Goal: Task Accomplishment & Management: Manage account settings

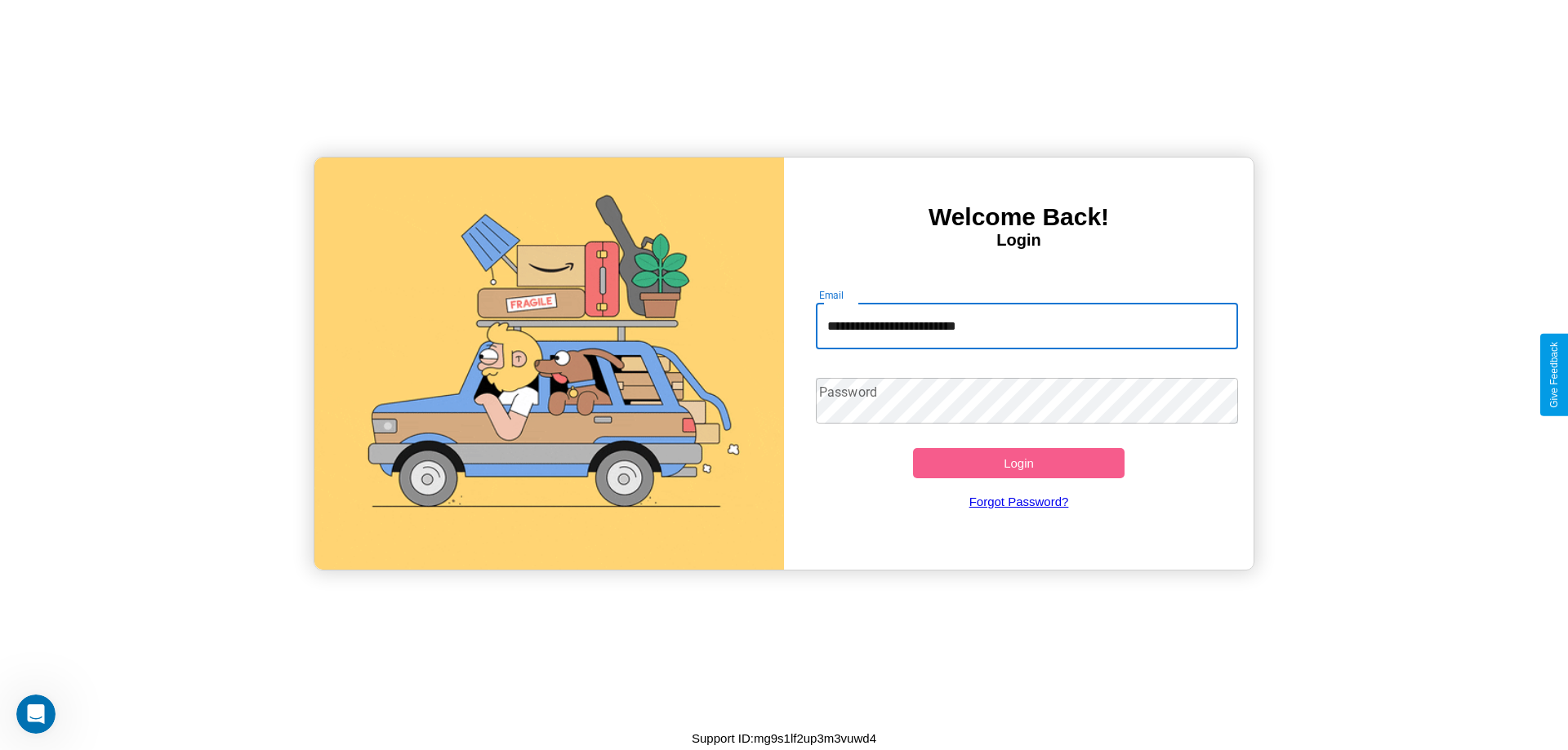
type input "**********"
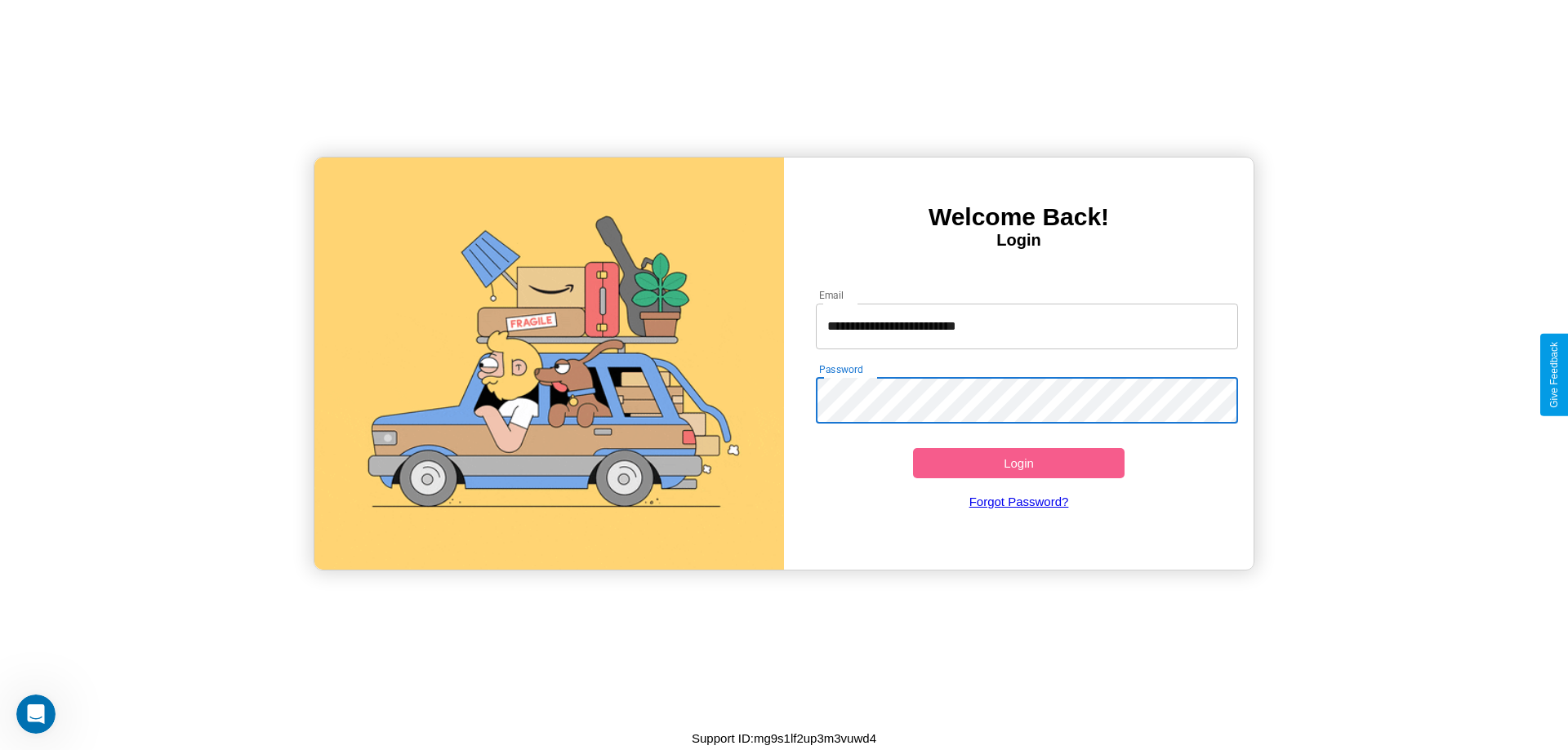
click at [1019, 463] on button "Login" at bounding box center [1019, 464] width 211 height 30
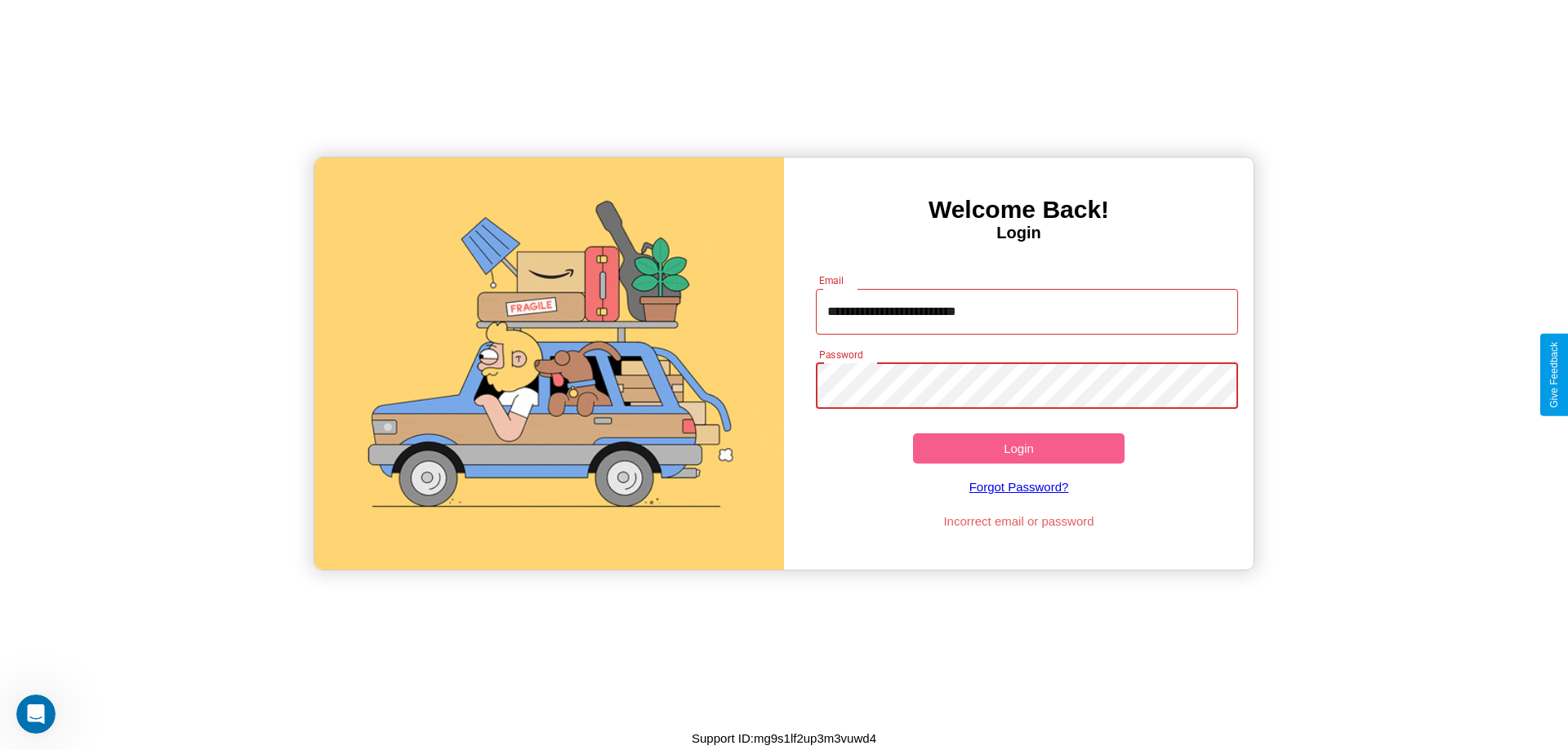
click at [1019, 449] on button "Login" at bounding box center [1019, 449] width 211 height 30
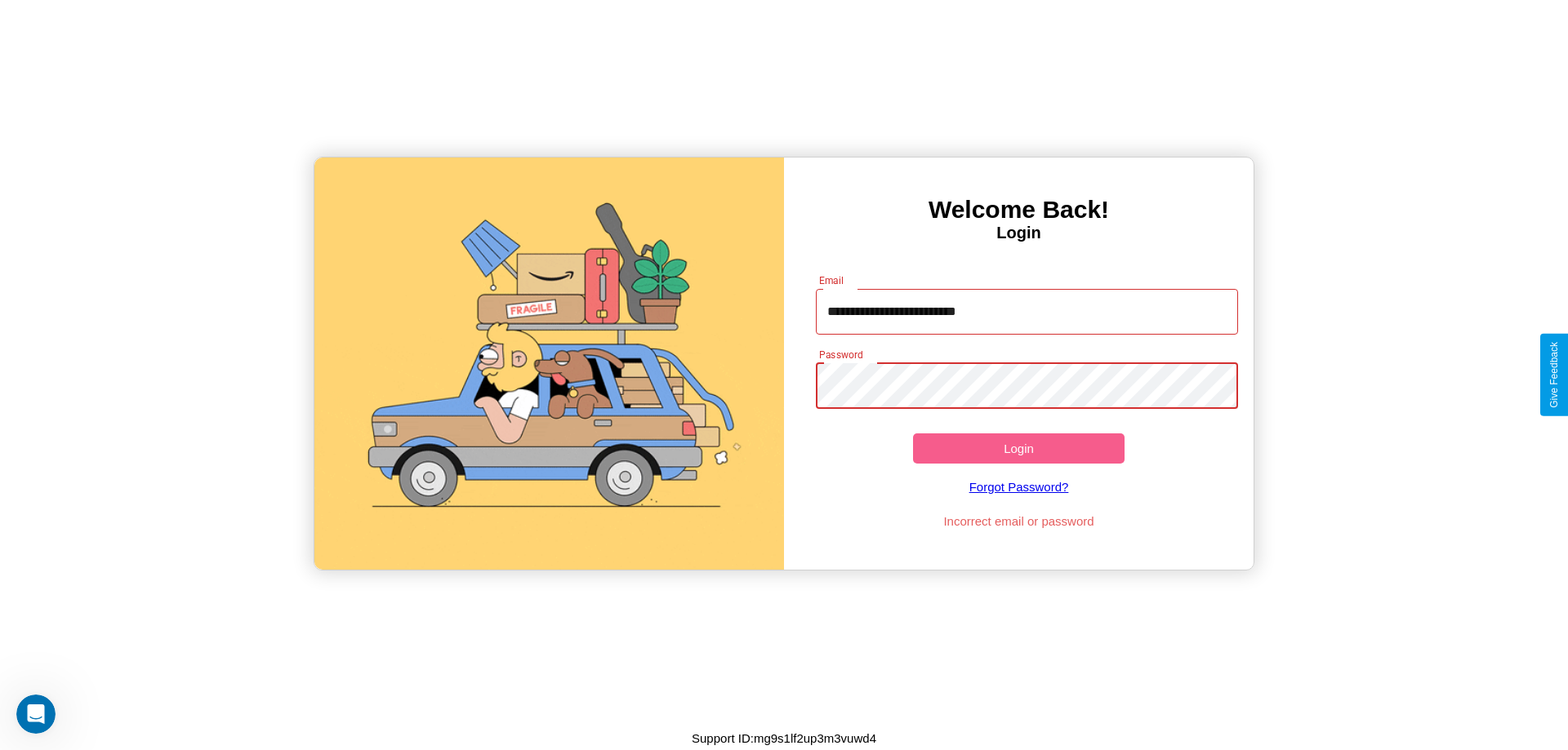
click at [1019, 449] on button "Login" at bounding box center [1019, 449] width 211 height 30
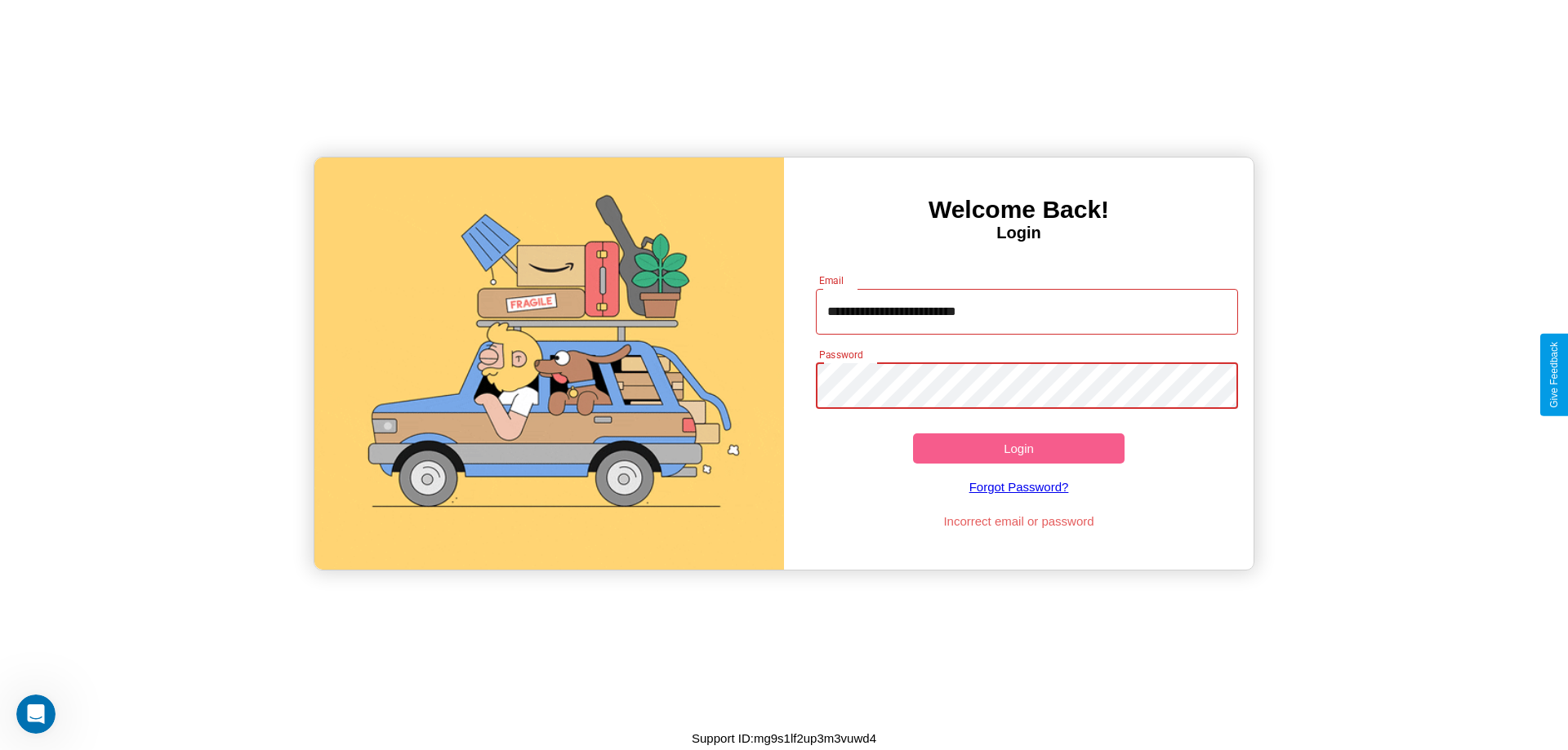
click at [1019, 449] on button "Login" at bounding box center [1019, 449] width 211 height 30
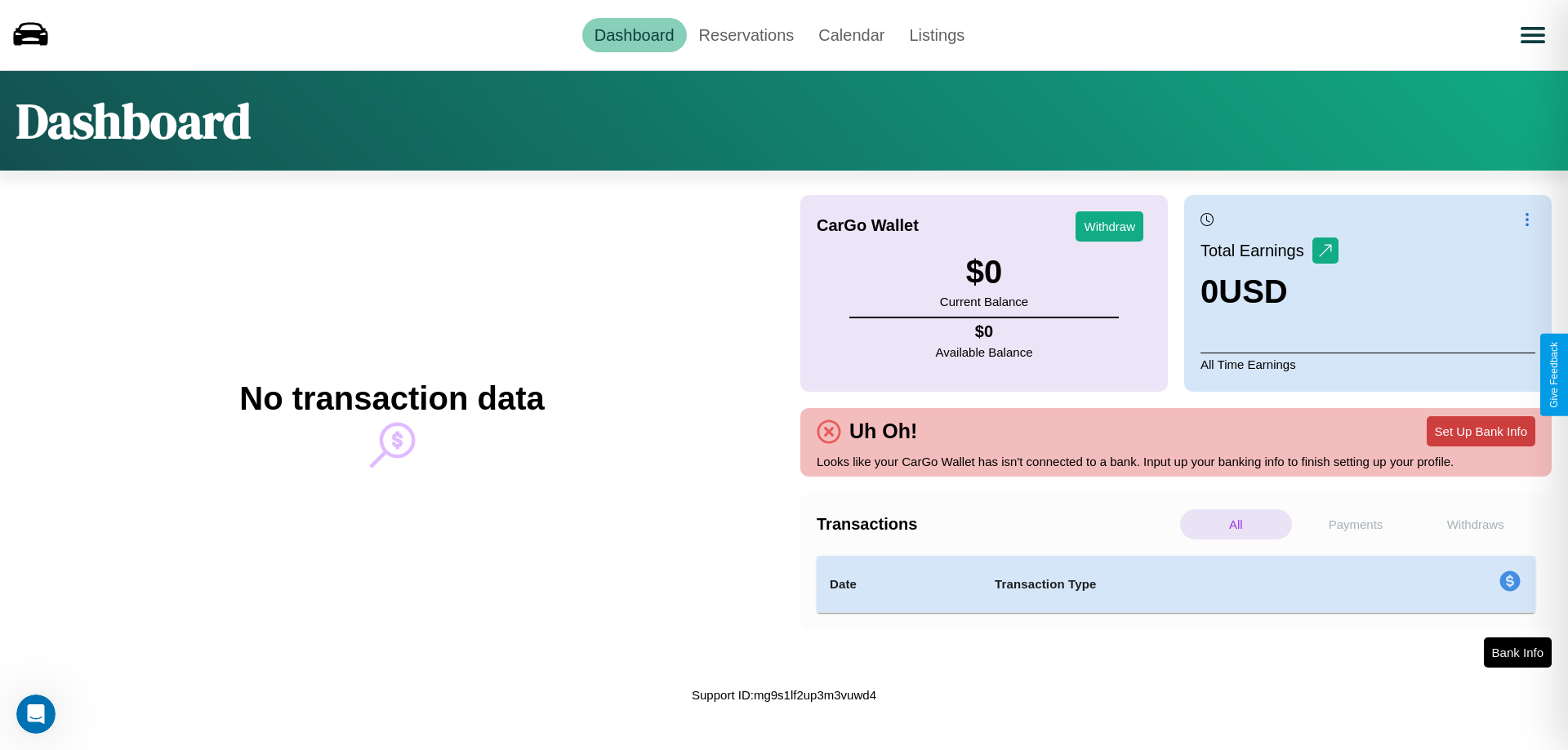
click at [1481, 431] on button "Set Up Bank Info" at bounding box center [1482, 432] width 109 height 30
